Goal: Task Accomplishment & Management: Manage account settings

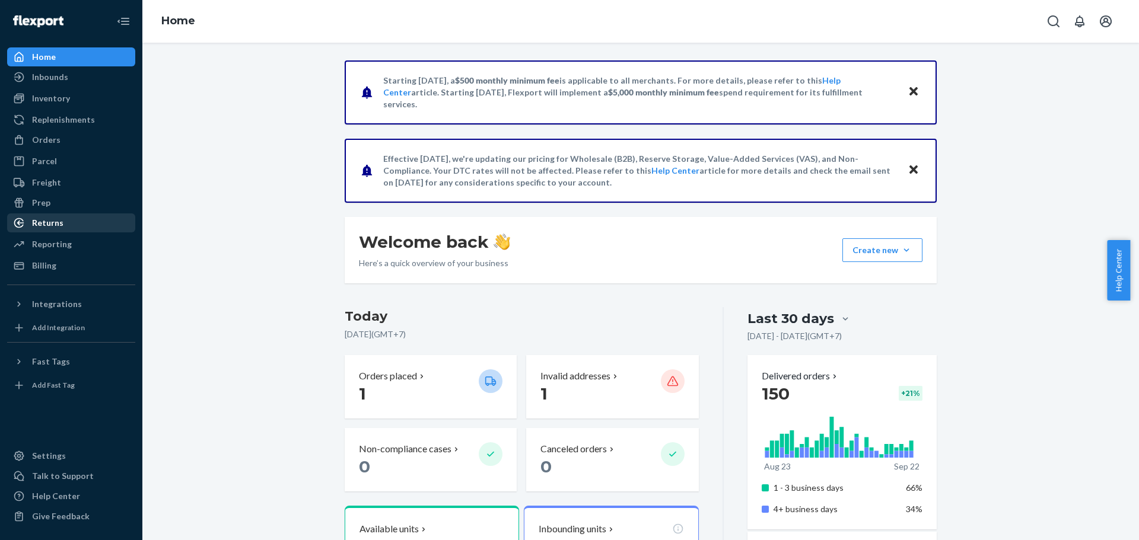
click at [66, 218] on div "Returns" at bounding box center [71, 223] width 126 height 17
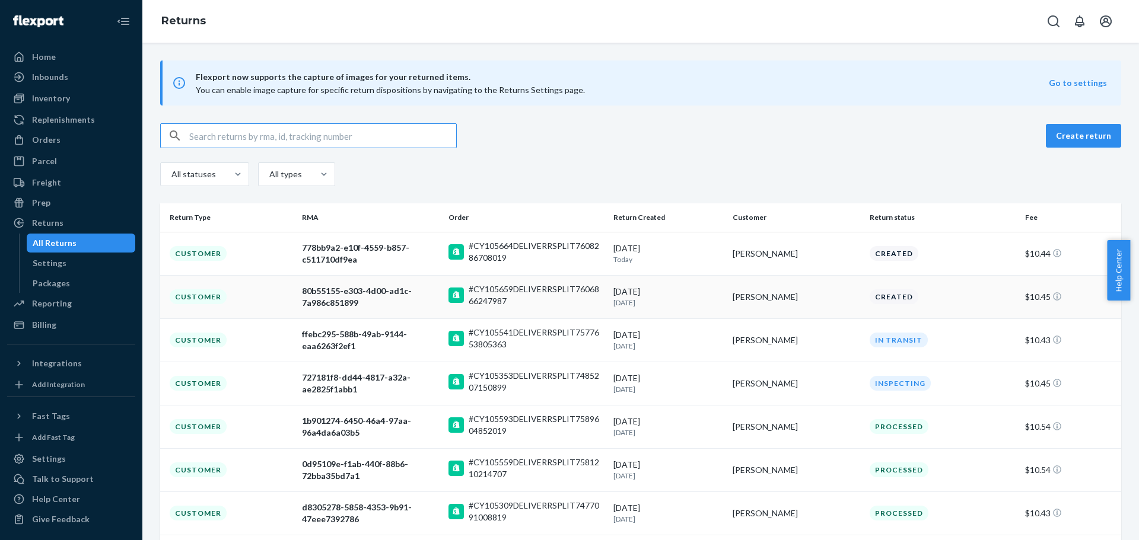
click at [327, 292] on div "80b55155-e303-4d00-ad1c-7a986c851899" at bounding box center [370, 297] width 137 height 24
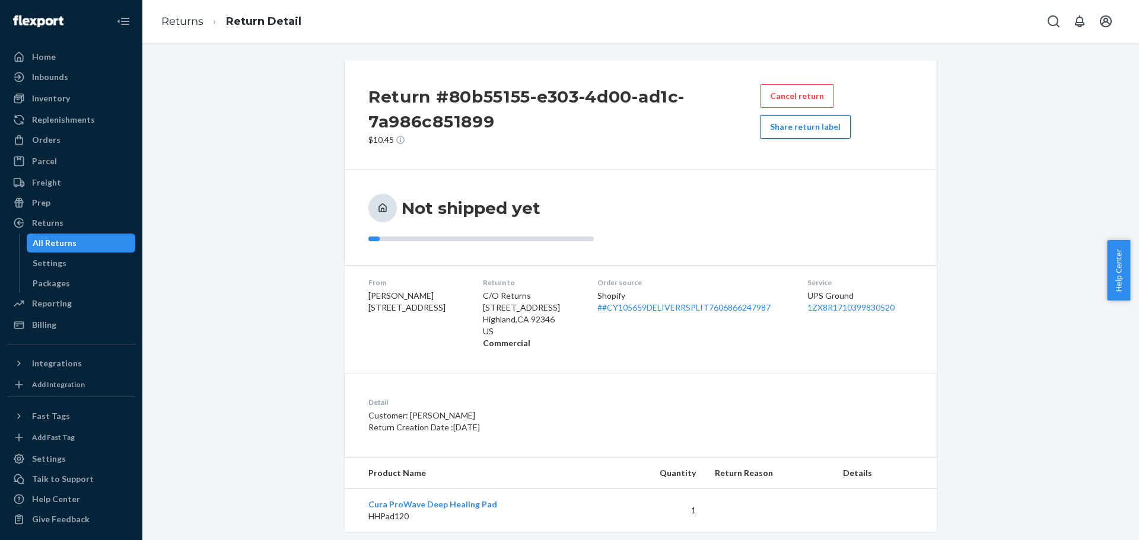
click at [775, 133] on button "Share return label" at bounding box center [805, 127] width 91 height 24
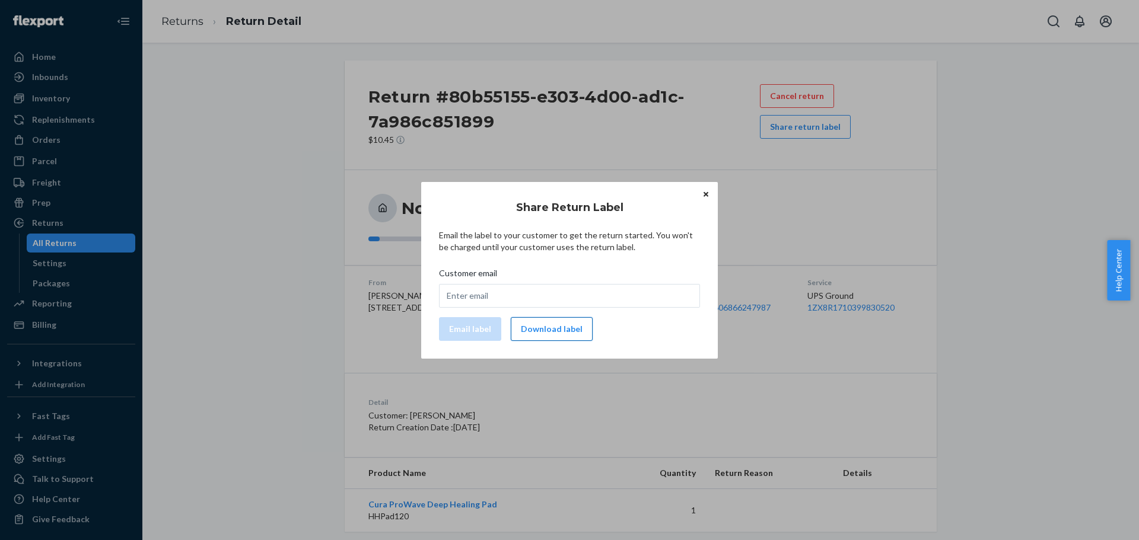
click at [533, 327] on button "Download label" at bounding box center [552, 329] width 82 height 24
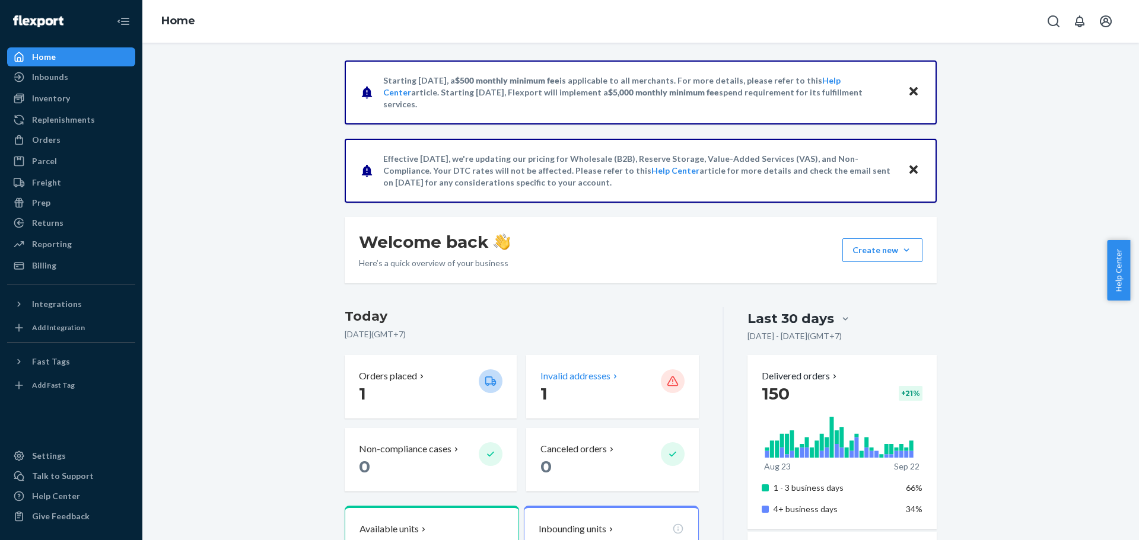
click at [592, 389] on p "1" at bounding box center [595, 393] width 110 height 21
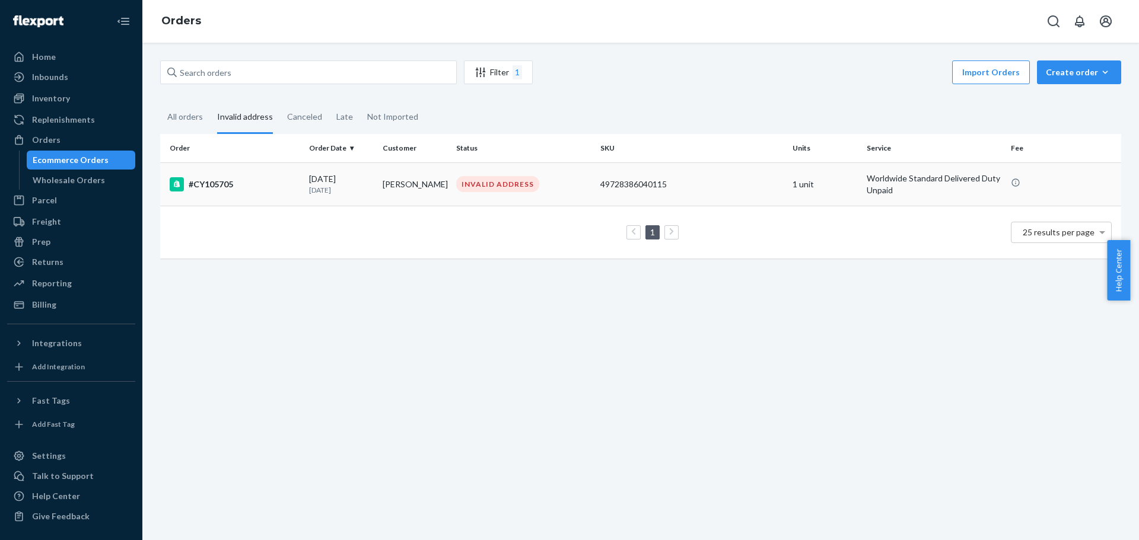
click at [210, 184] on div "#CY105705" at bounding box center [235, 184] width 130 height 14
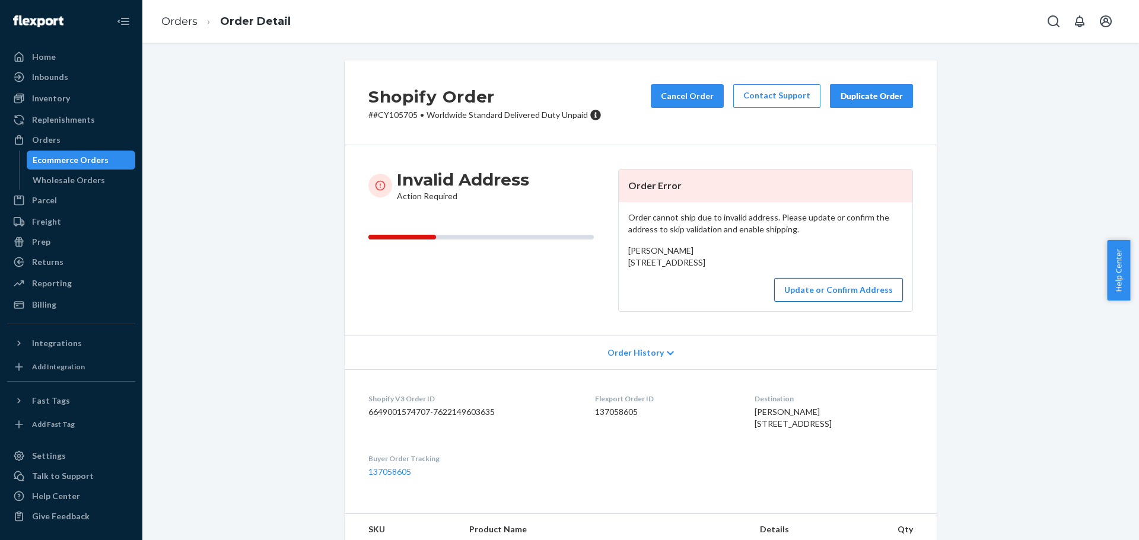
click at [820, 302] on button "Update or Confirm Address" at bounding box center [838, 290] width 129 height 24
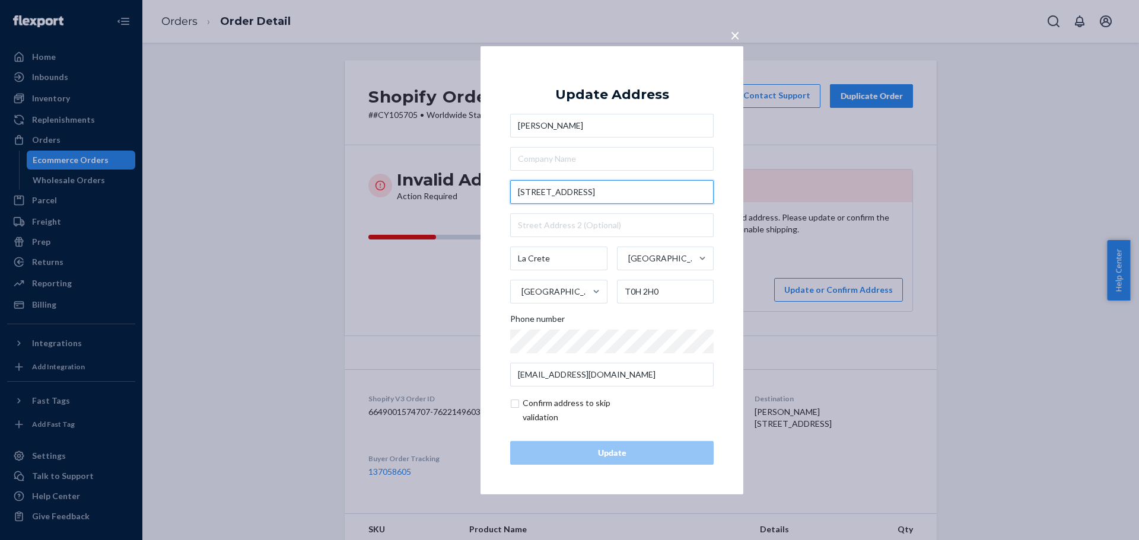
click at [558, 192] on input "[STREET_ADDRESS]" at bounding box center [611, 192] width 203 height 24
drag, startPoint x: 603, startPoint y: 196, endPoint x: 412, endPoint y: 200, distance: 191.1
click at [412, 200] on div "× Update Address [PERSON_NAME] [STREET_ADDRESS] Phone number [EMAIL_ADDRESS][DO…" at bounding box center [569, 270] width 1139 height 540
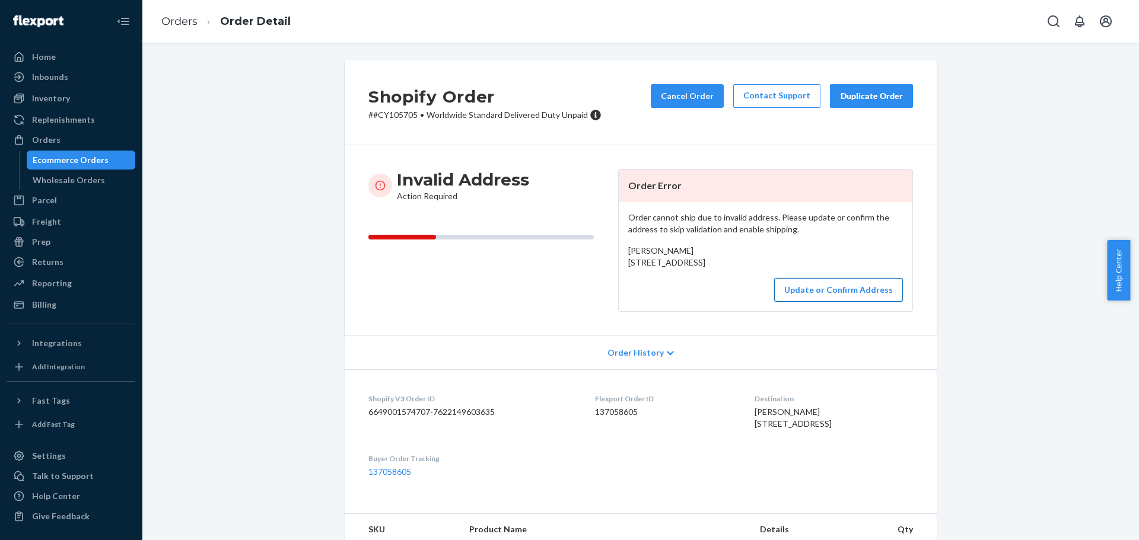
click at [877, 302] on button "Update or Confirm Address" at bounding box center [838, 290] width 129 height 24
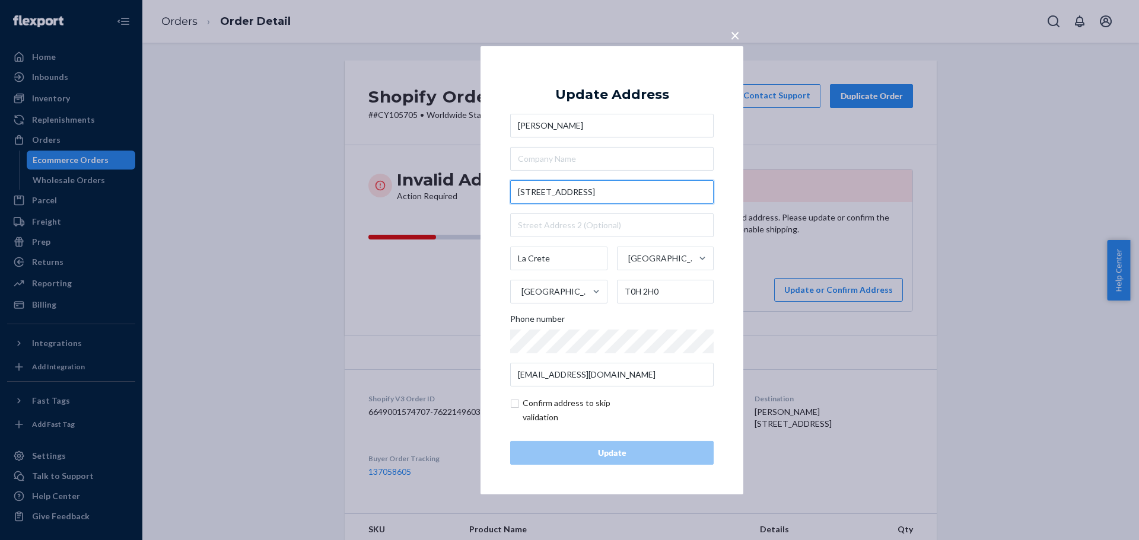
drag, startPoint x: 586, startPoint y: 191, endPoint x: 518, endPoint y: 190, distance: 67.6
click at [518, 190] on input "[STREET_ADDRESS]" at bounding box center [611, 192] width 203 height 24
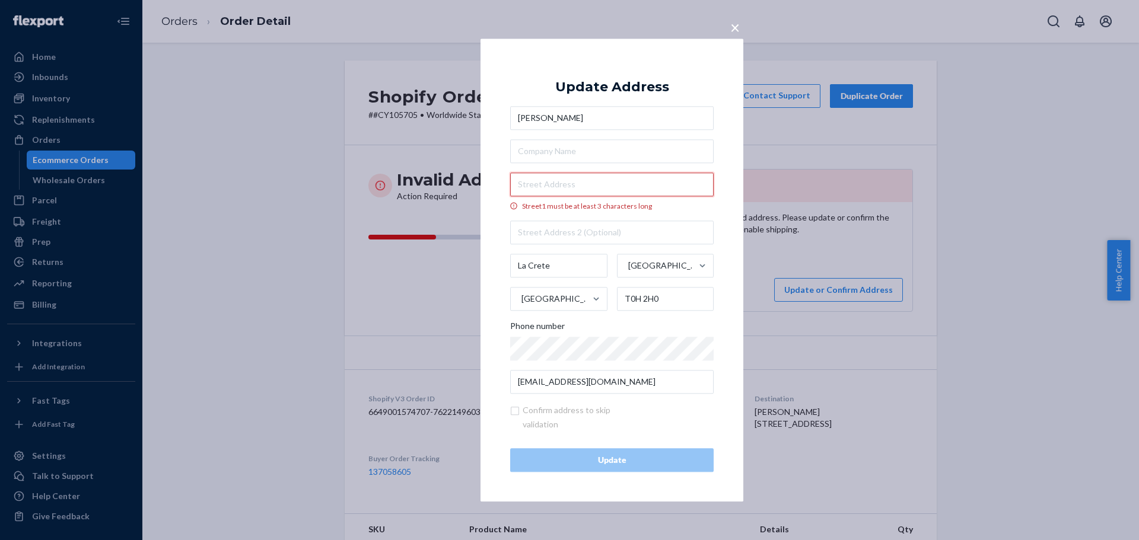
paste input "PO Box 973"
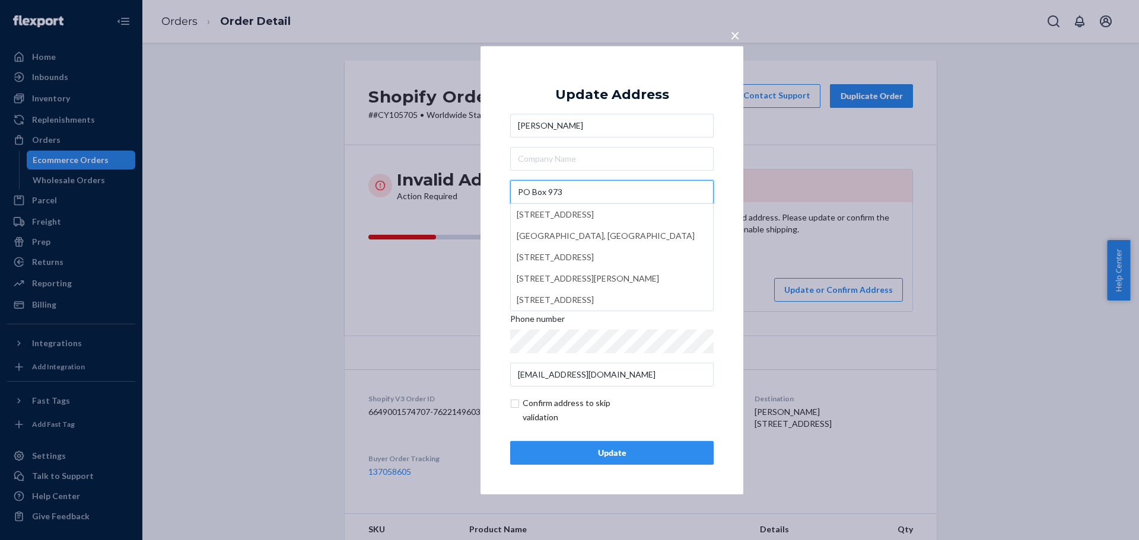
type input "PO Box 973"
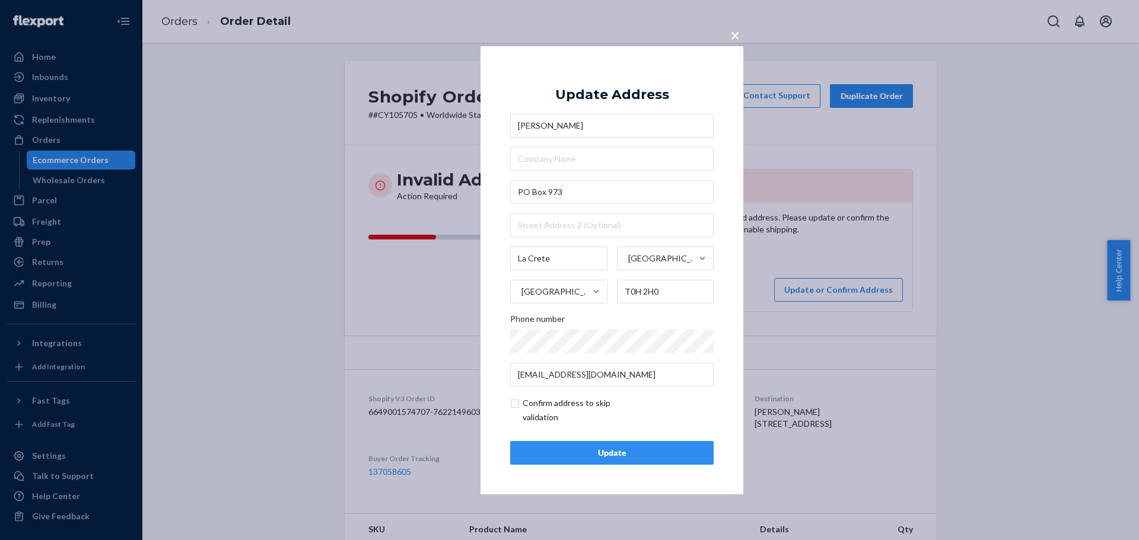
click at [634, 453] on div "Update" at bounding box center [611, 453] width 183 height 12
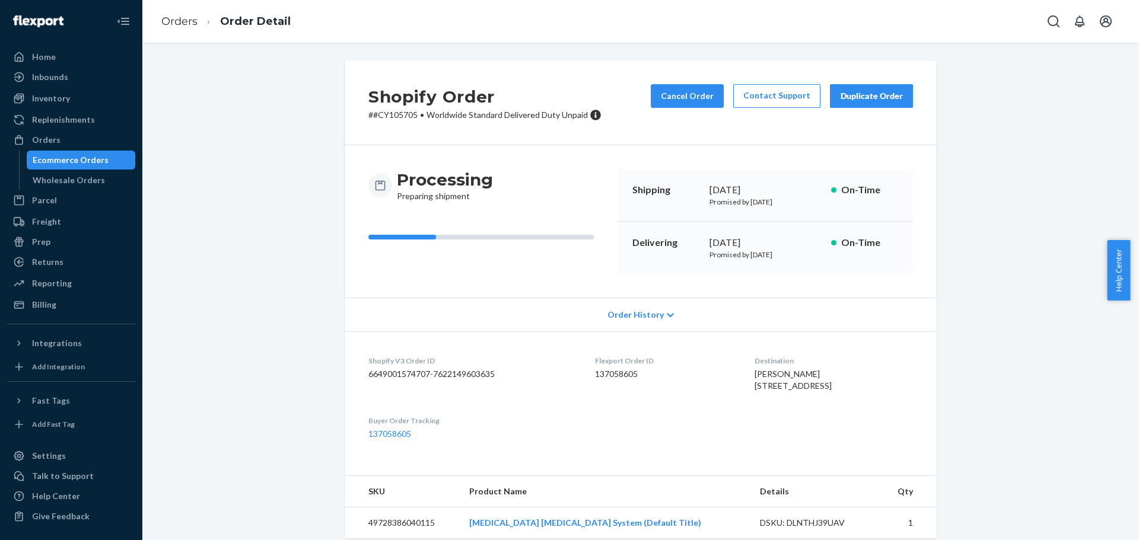
scroll to position [36, 0]
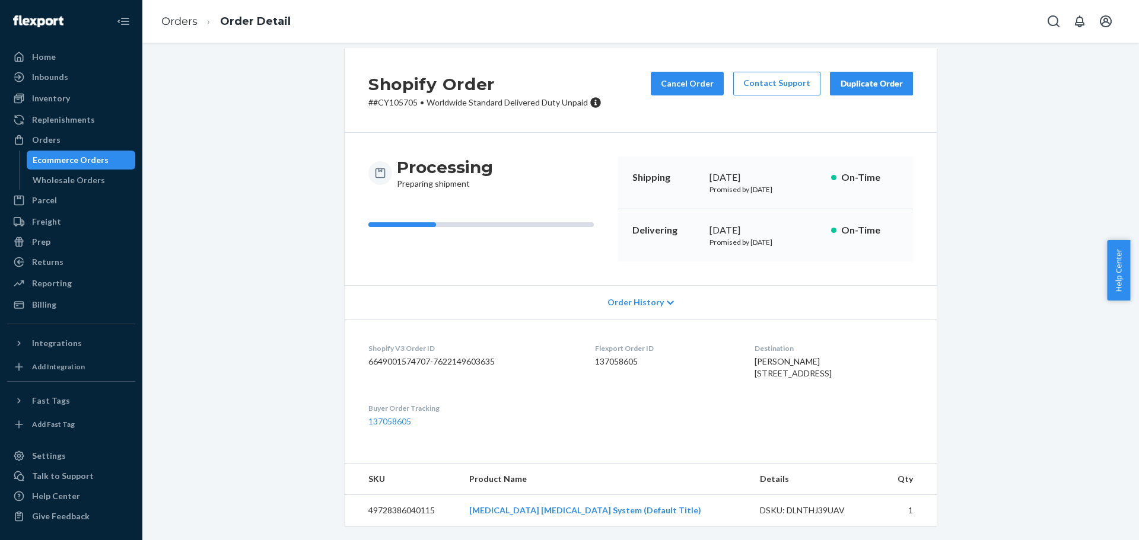
click at [67, 166] on div "Ecommerce Orders" at bounding box center [71, 160] width 76 height 12
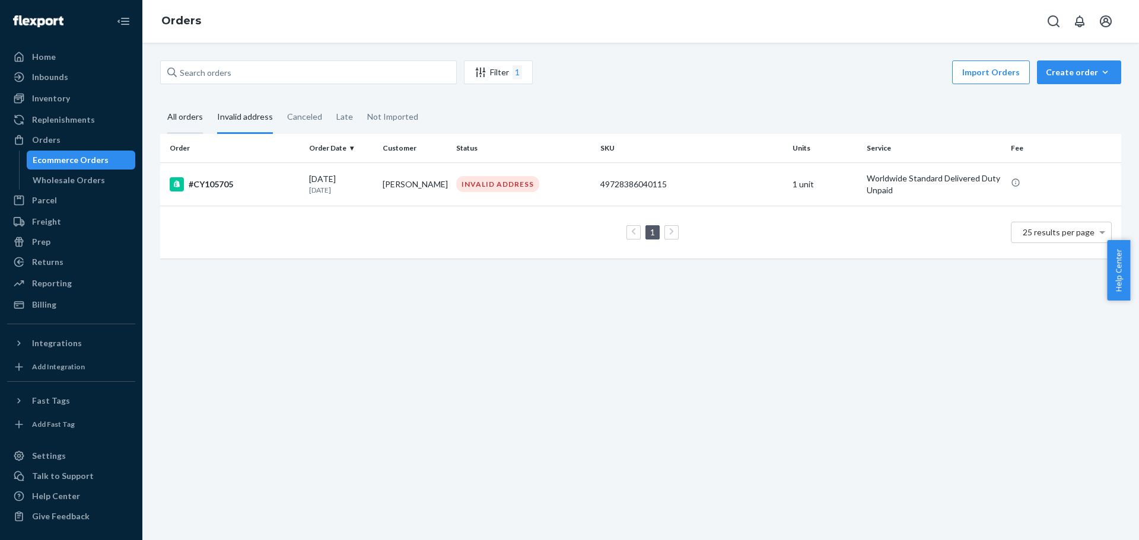
click at [181, 120] on div "All orders" at bounding box center [185, 117] width 36 height 33
click at [160, 101] on input "All orders" at bounding box center [160, 101] width 0 height 0
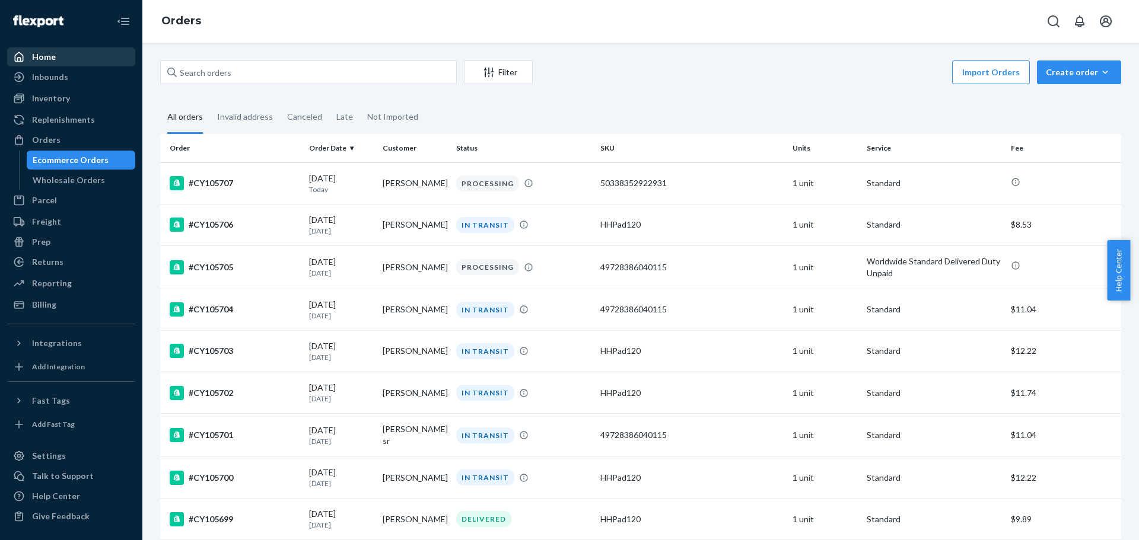
click at [50, 63] on div "Home" at bounding box center [71, 57] width 126 height 17
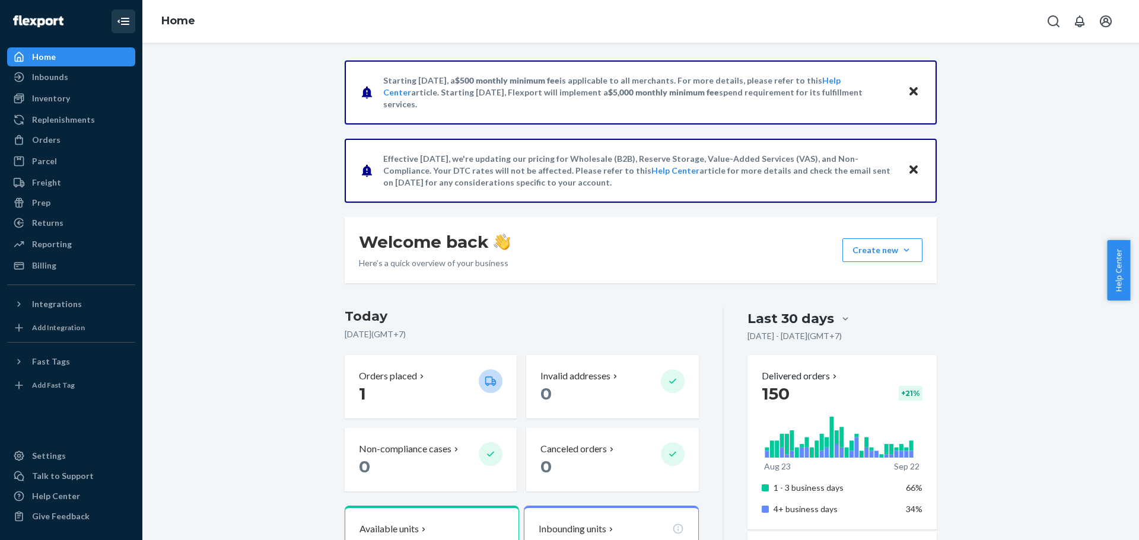
click at [123, 23] on icon "Close Navigation" at bounding box center [123, 21] width 14 height 14
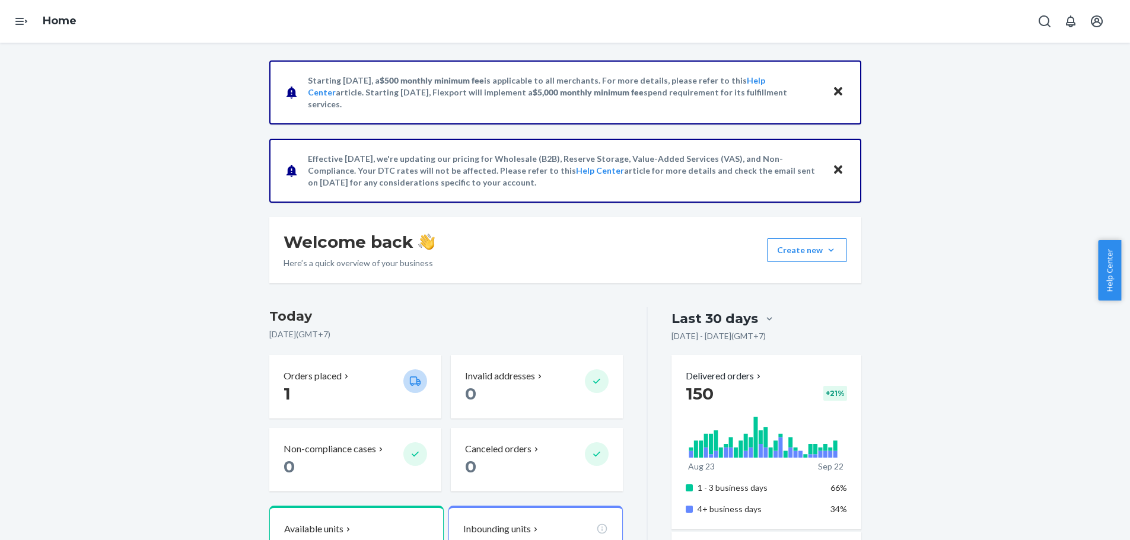
click at [123, 23] on div "Home" at bounding box center [565, 21] width 1130 height 43
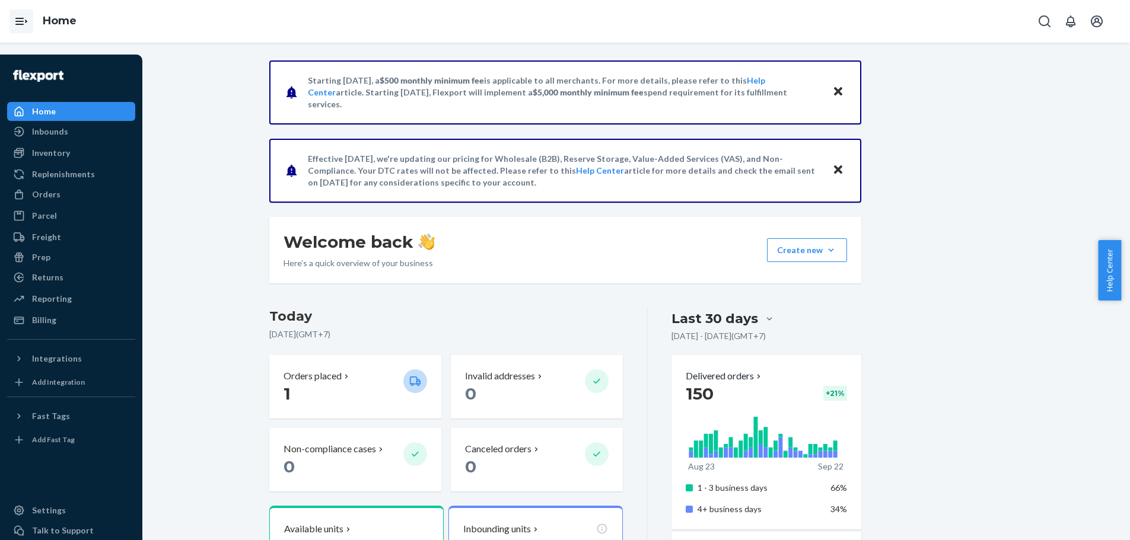
click at [18, 24] on icon "Open Navigation" at bounding box center [19, 21] width 8 height 7
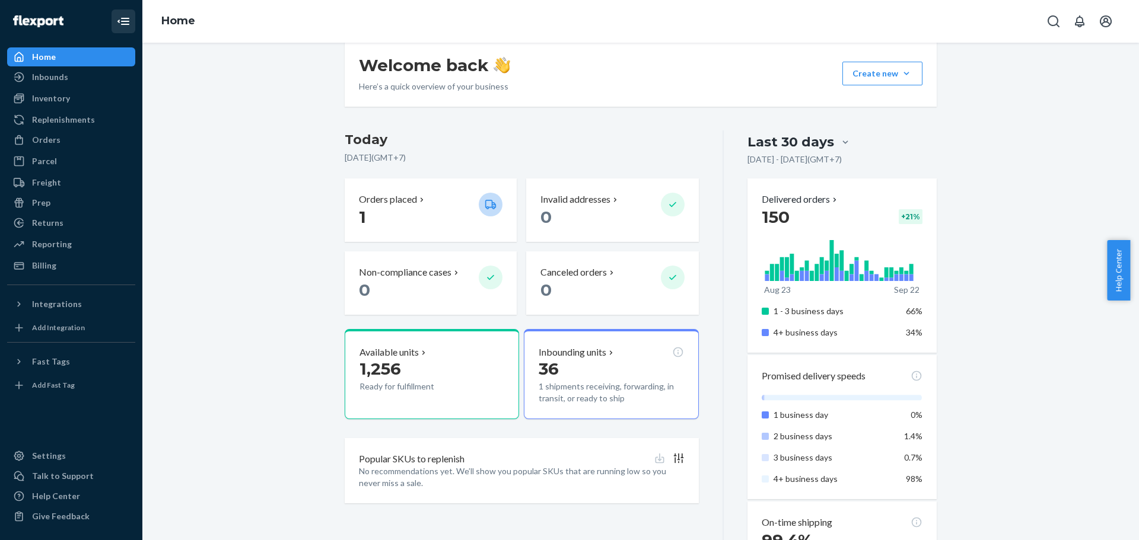
scroll to position [178, 0]
click at [1112, 27] on icon "Open account menu" at bounding box center [1106, 21] width 14 height 14
click at [1033, 116] on div "Log out" at bounding box center [1077, 127] width 89 height 22
